Goal: Task Accomplishment & Management: Use online tool/utility

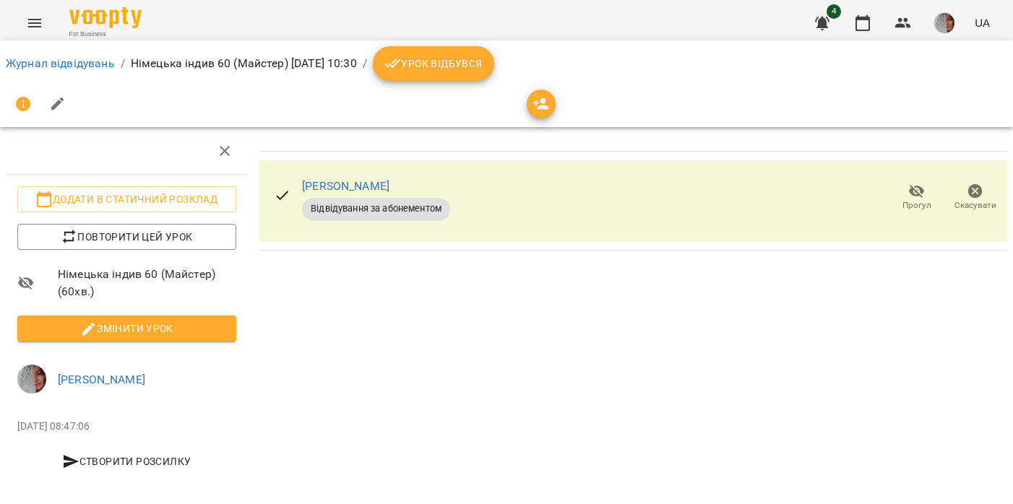
click at [946, 20] on img "button" at bounding box center [944, 23] width 20 height 20
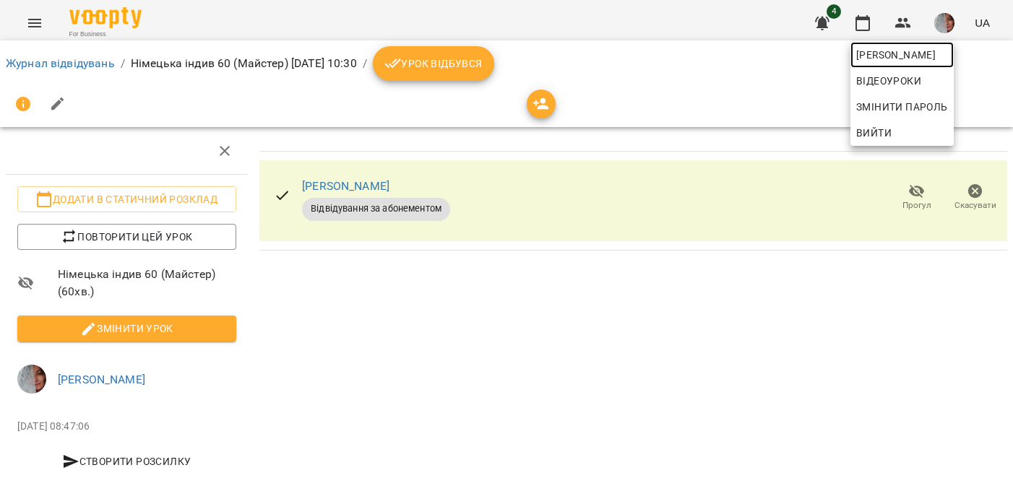
click at [932, 54] on span "[PERSON_NAME]" at bounding box center [902, 54] width 92 height 17
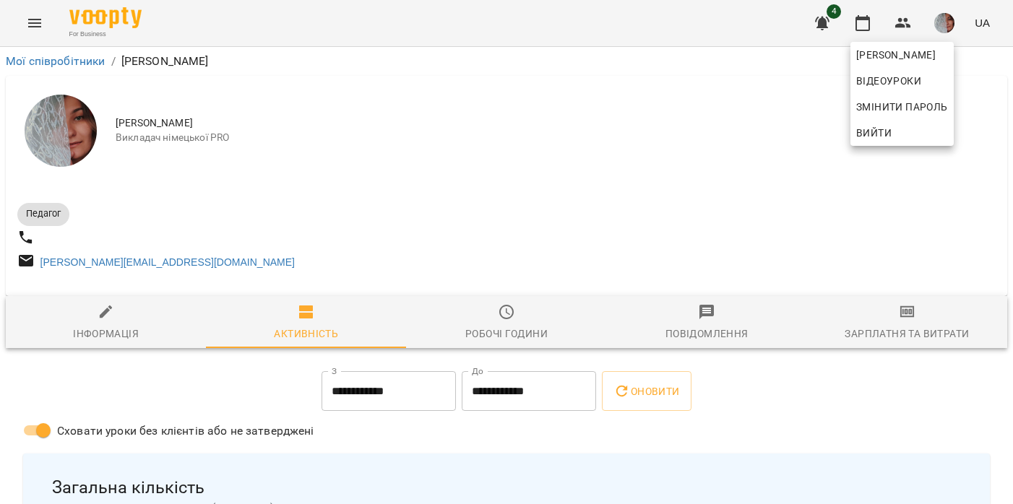
click at [910, 326] on div at bounding box center [506, 252] width 1013 height 504
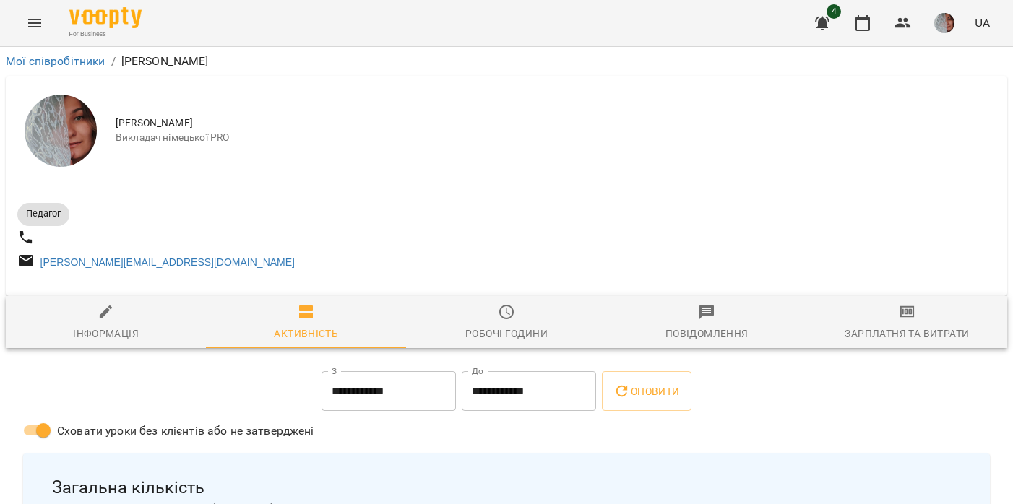
click at [906, 321] on icon "button" at bounding box center [906, 311] width 17 height 17
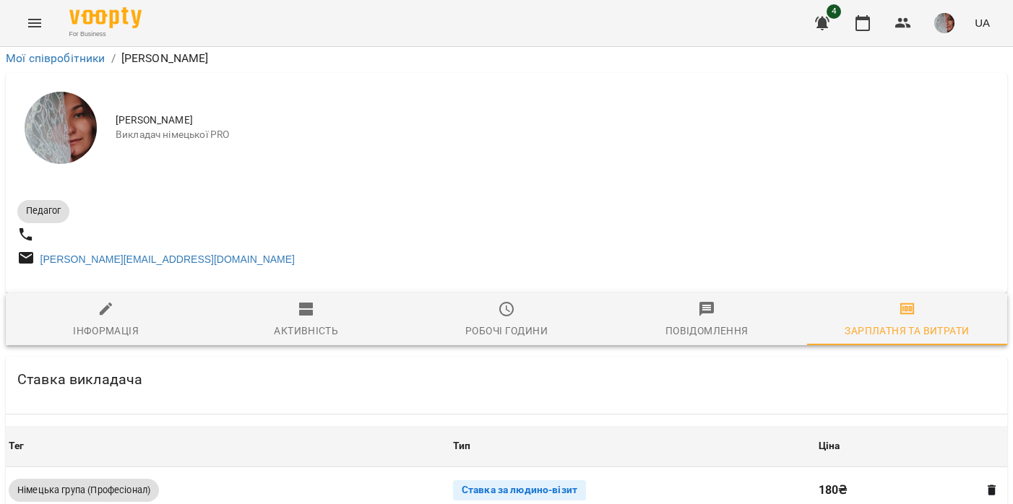
scroll to position [425, 0]
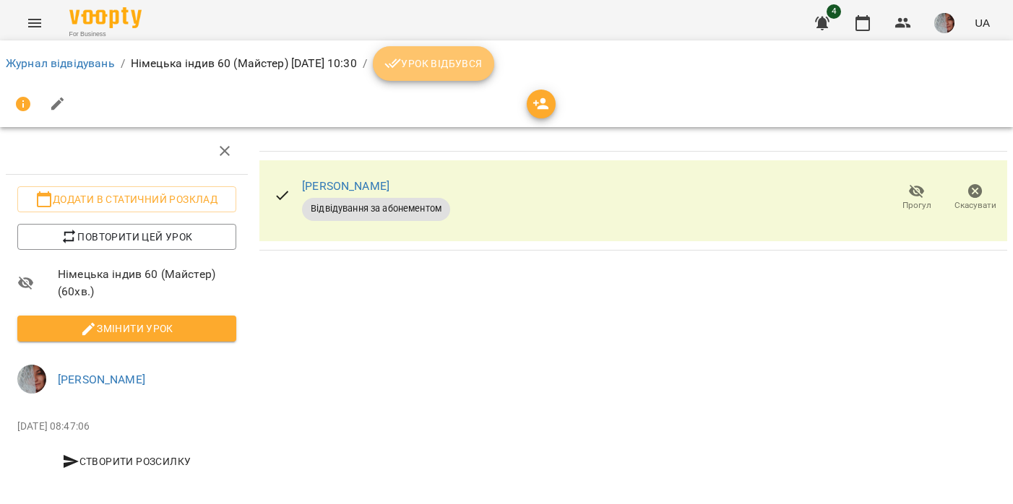
click at [482, 63] on span "Урок відбувся" at bounding box center [433, 63] width 98 height 17
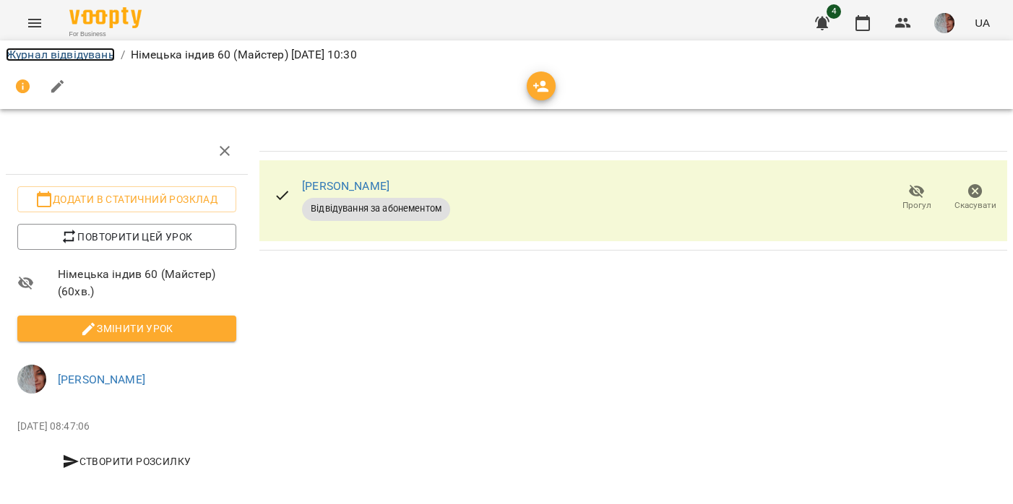
click at [62, 53] on link "Журнал відвідувань" at bounding box center [60, 55] width 109 height 14
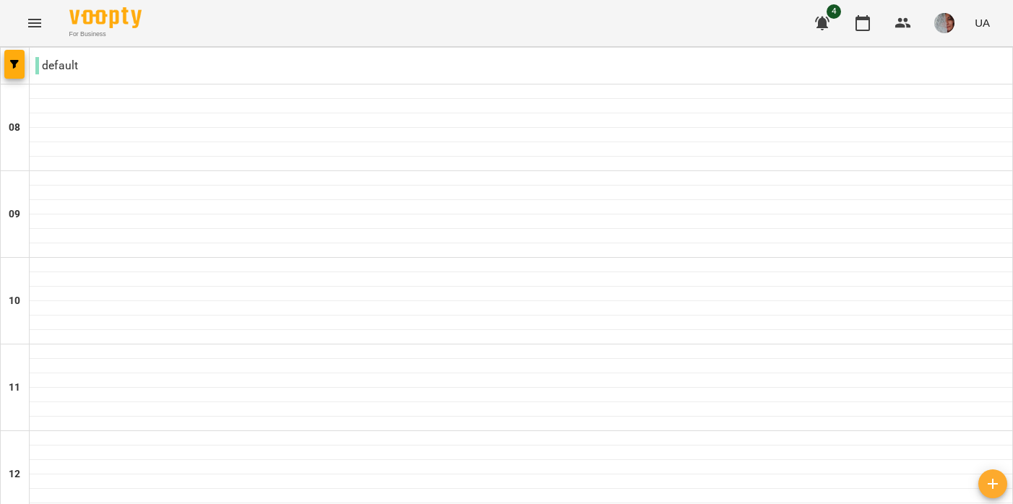
type input "**********"
click at [948, 24] on img "button" at bounding box center [944, 23] width 20 height 20
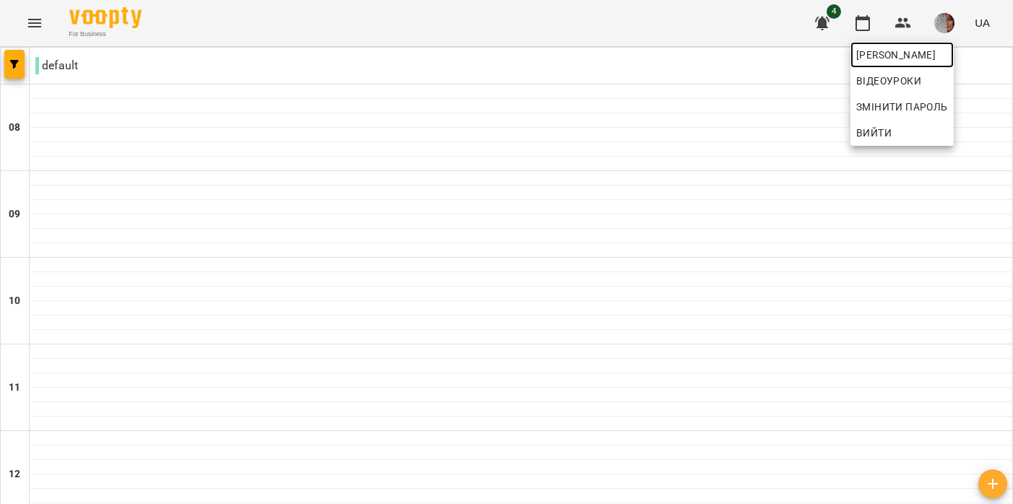
click at [912, 55] on span "[PERSON_NAME]" at bounding box center [902, 54] width 92 height 17
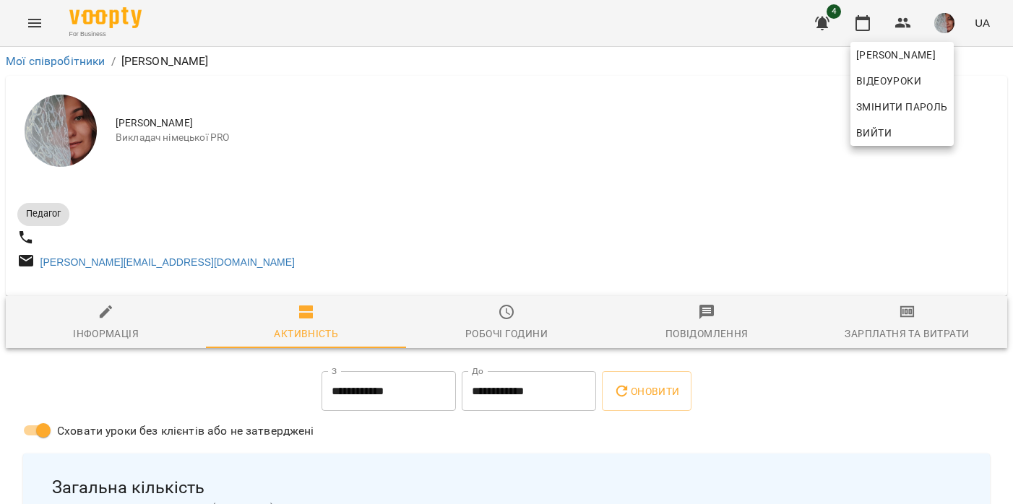
click at [909, 326] on div at bounding box center [506, 252] width 1013 height 504
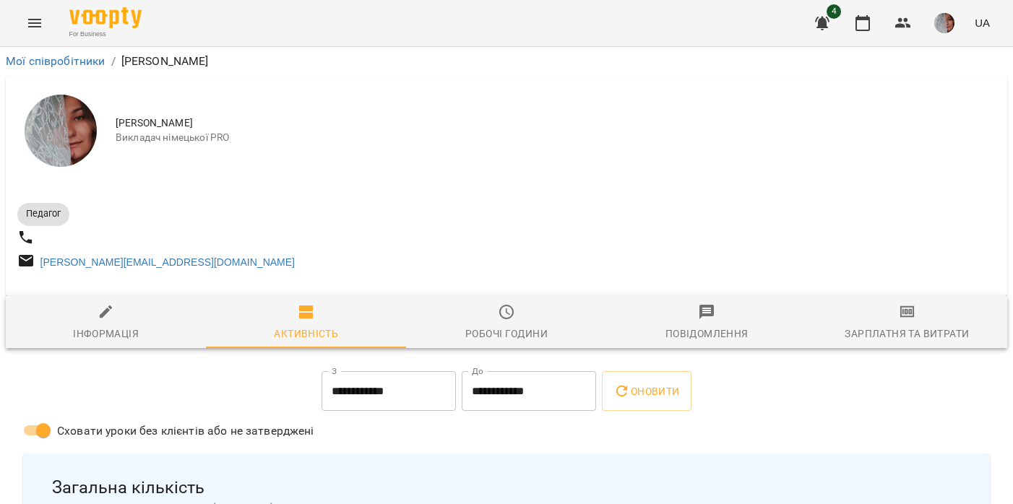
click at [909, 321] on icon "button" at bounding box center [906, 311] width 17 height 17
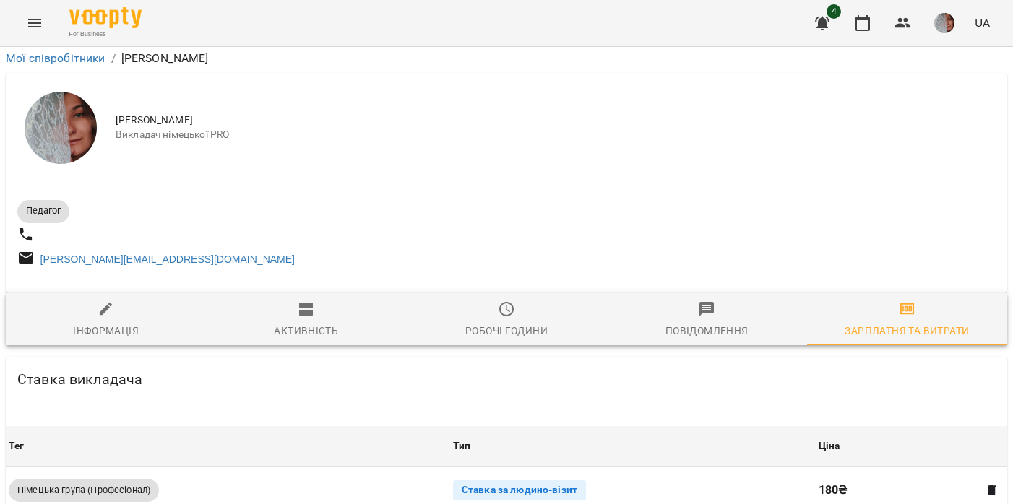
scroll to position [529, 0]
